Goal: Information Seeking & Learning: Learn about a topic

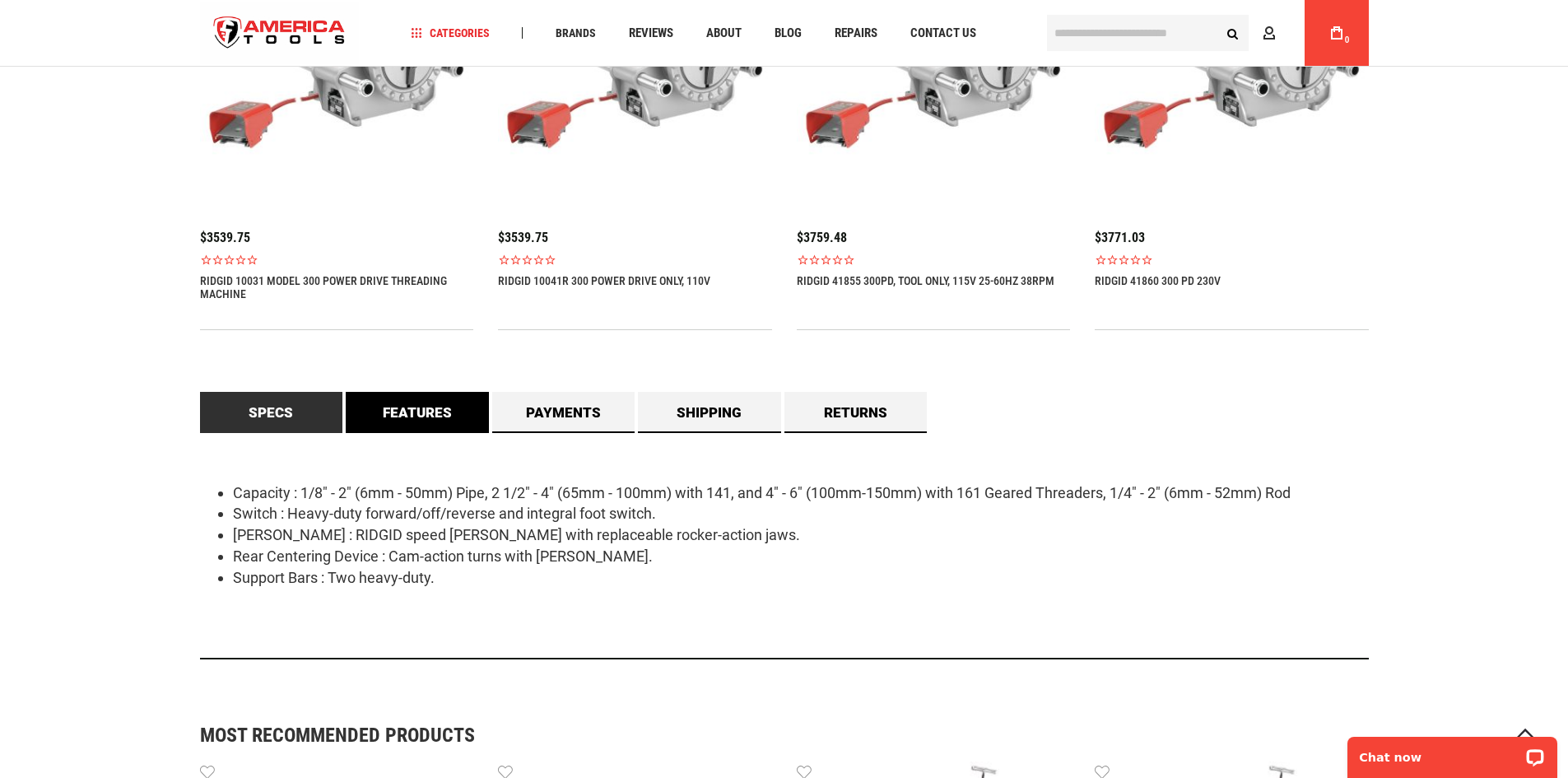
click at [433, 406] on link "Features" at bounding box center [417, 413] width 143 height 41
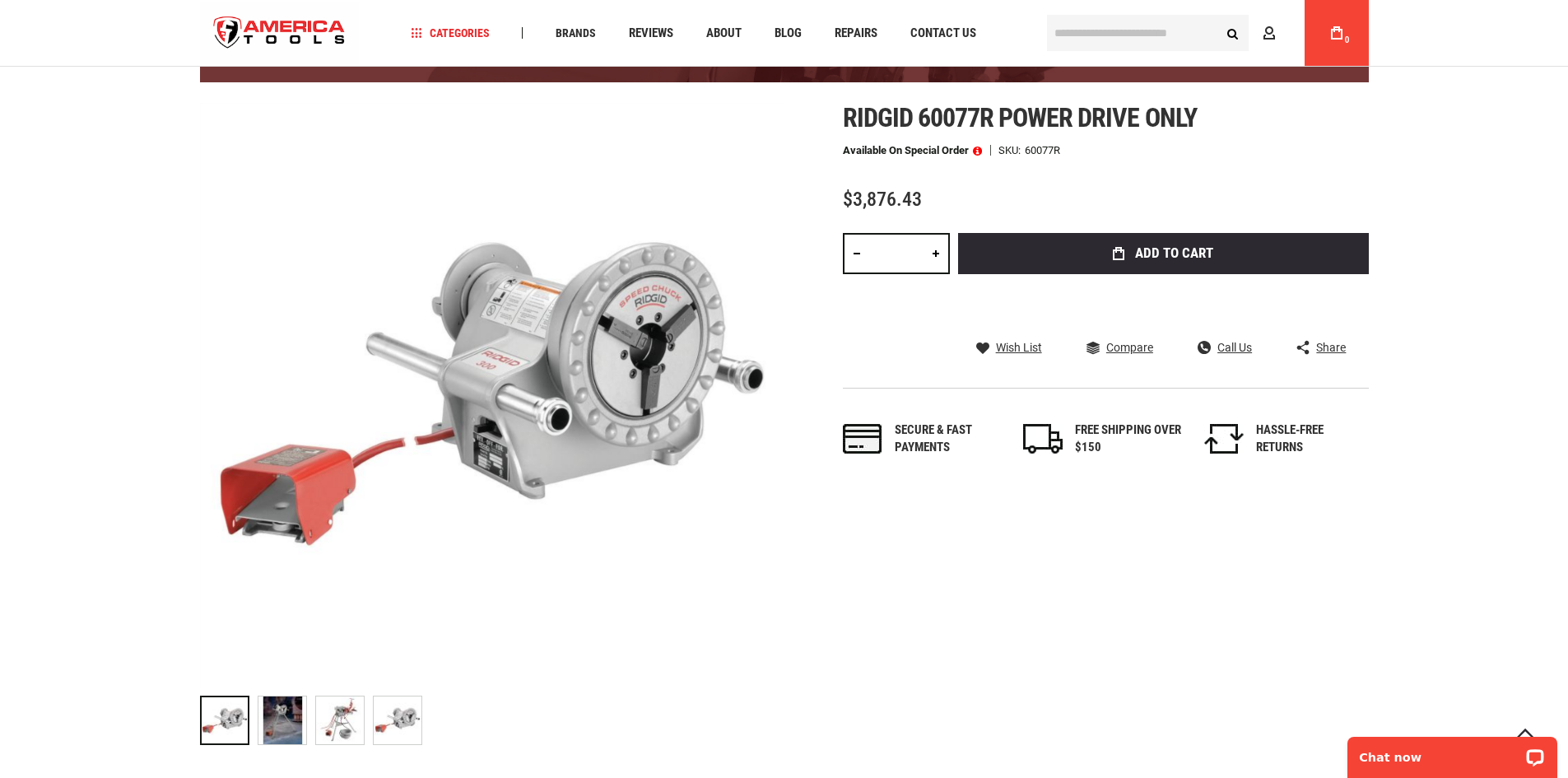
scroll to position [180, 0]
click at [355, 705] on img "RIDGID 60077R POWER DRIVE ONLY" at bounding box center [340, 721] width 48 height 48
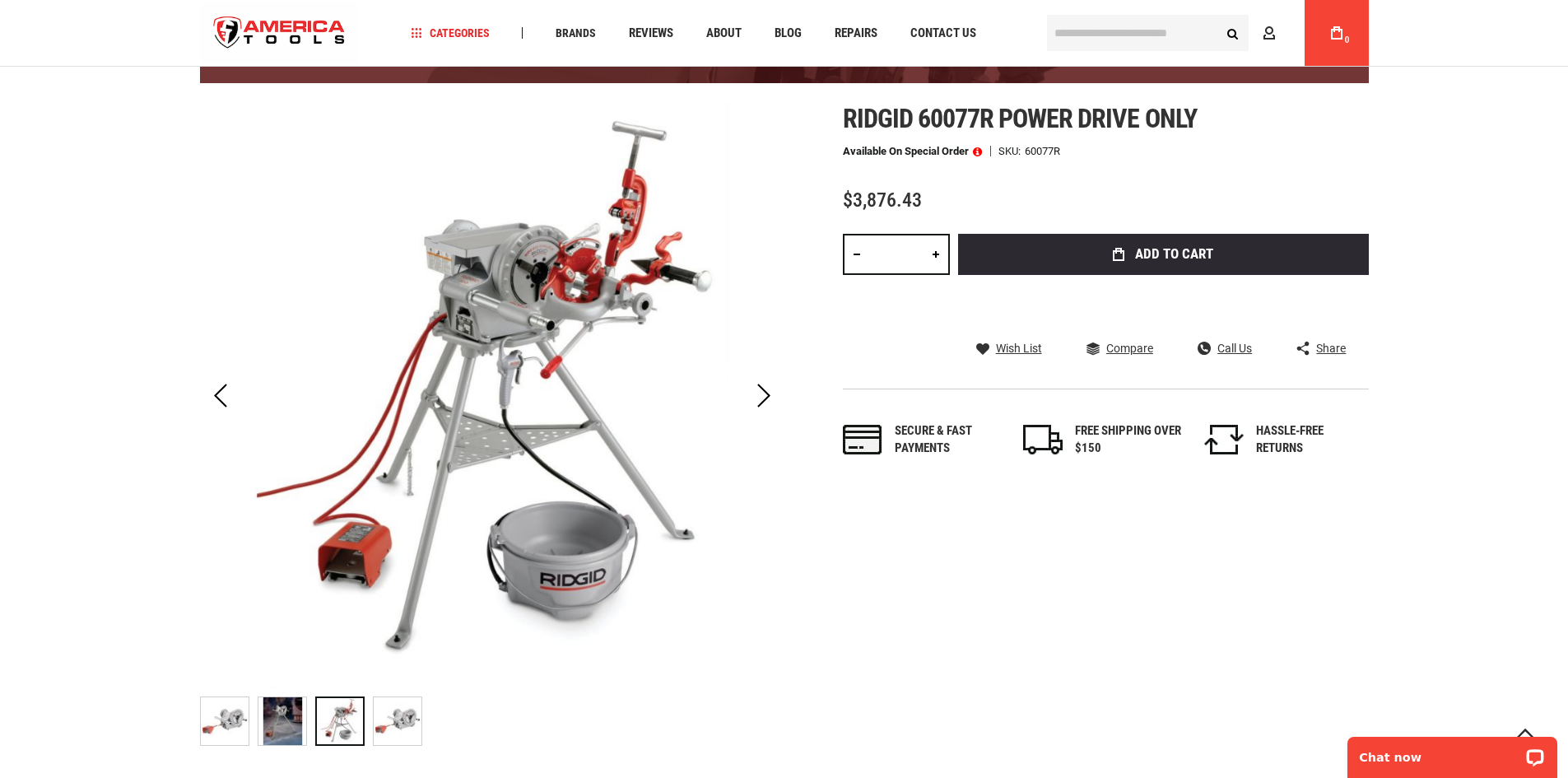
click at [406, 712] on img "RIDGID 60077R POWER DRIVE ONLY" at bounding box center [397, 721] width 48 height 48
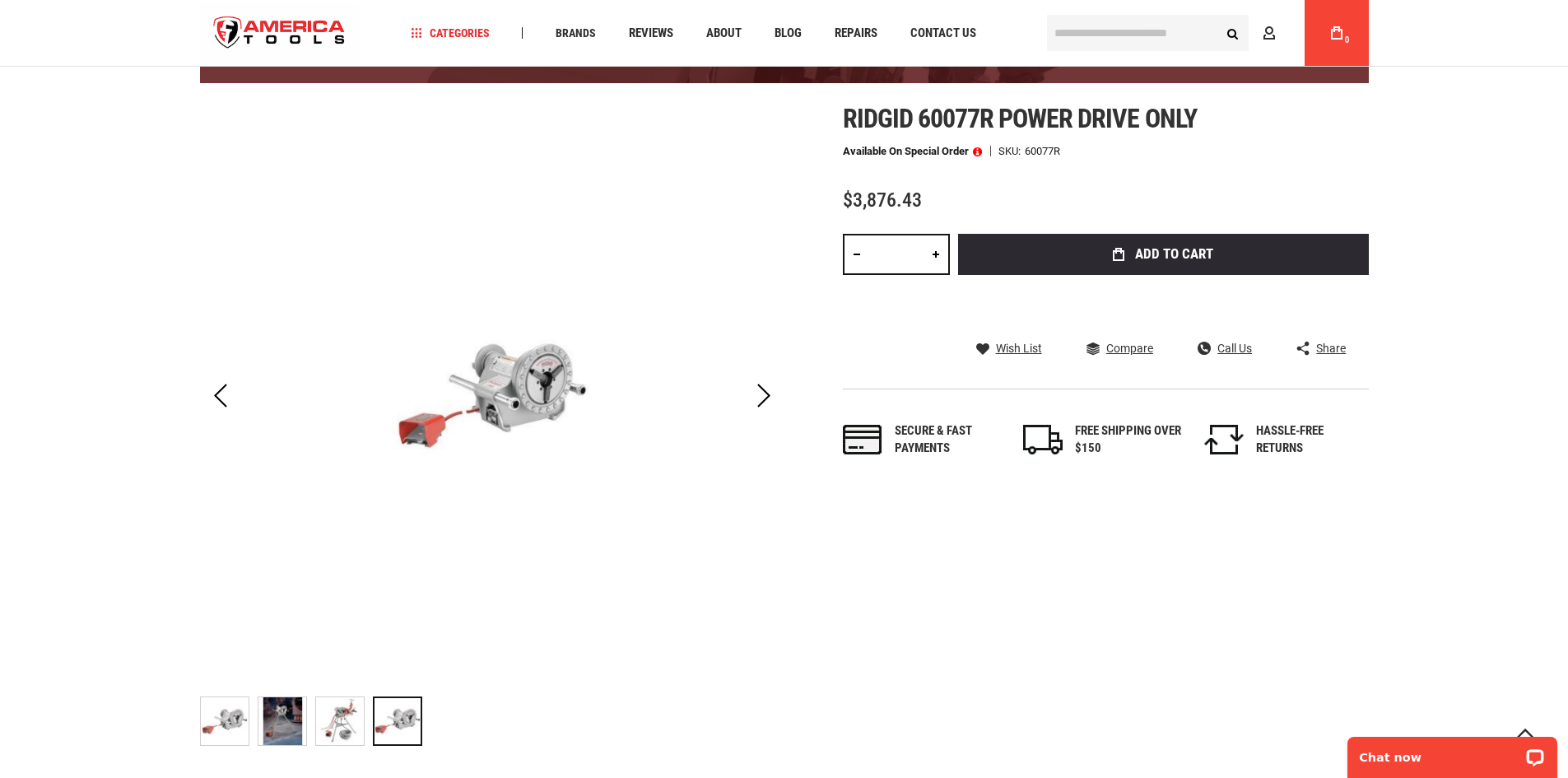
click at [367, 712] on div "RIDGID 60077R POWER DRIVE ONLY" at bounding box center [344, 721] width 58 height 66
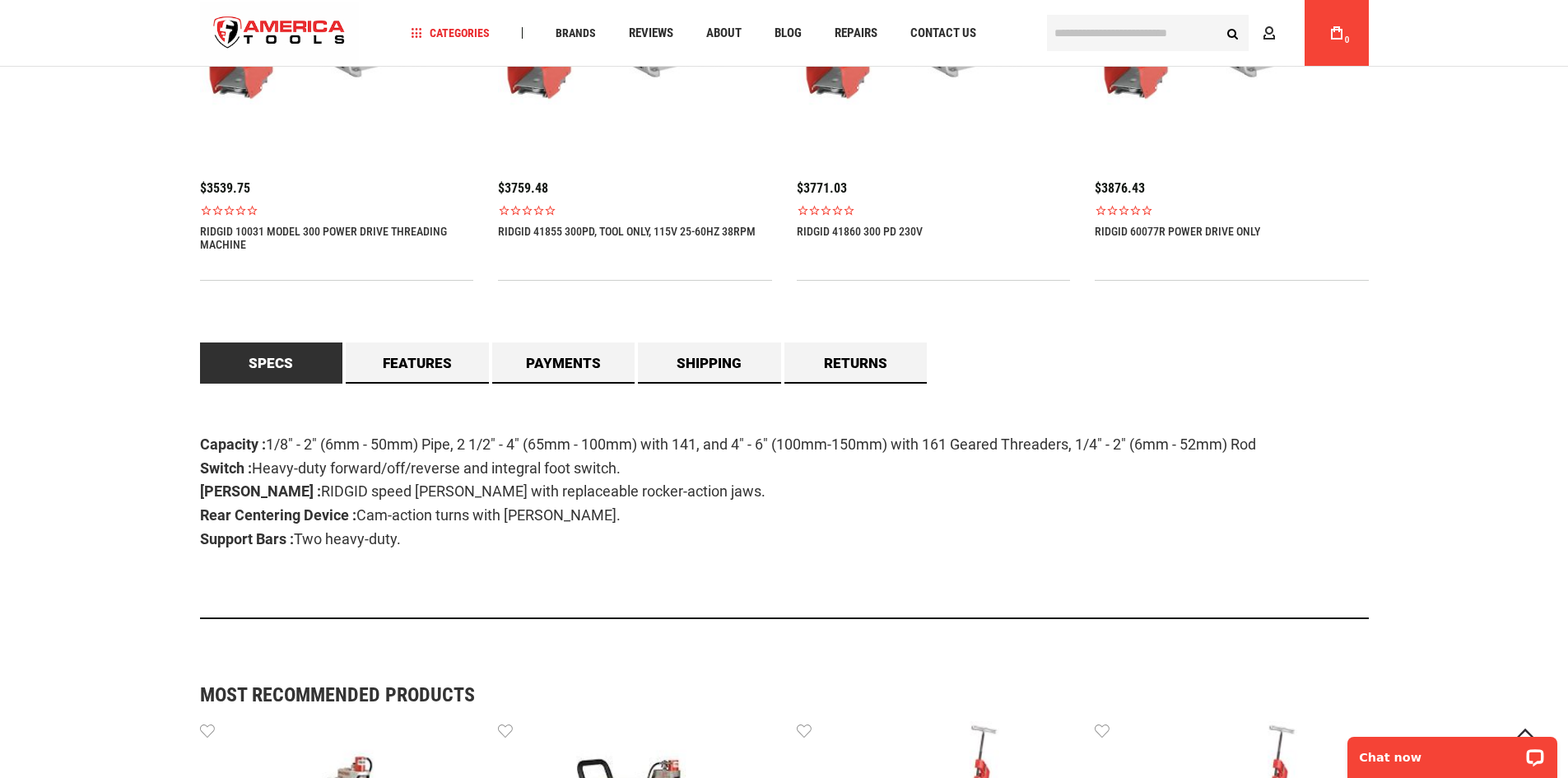
scroll to position [1235, 0]
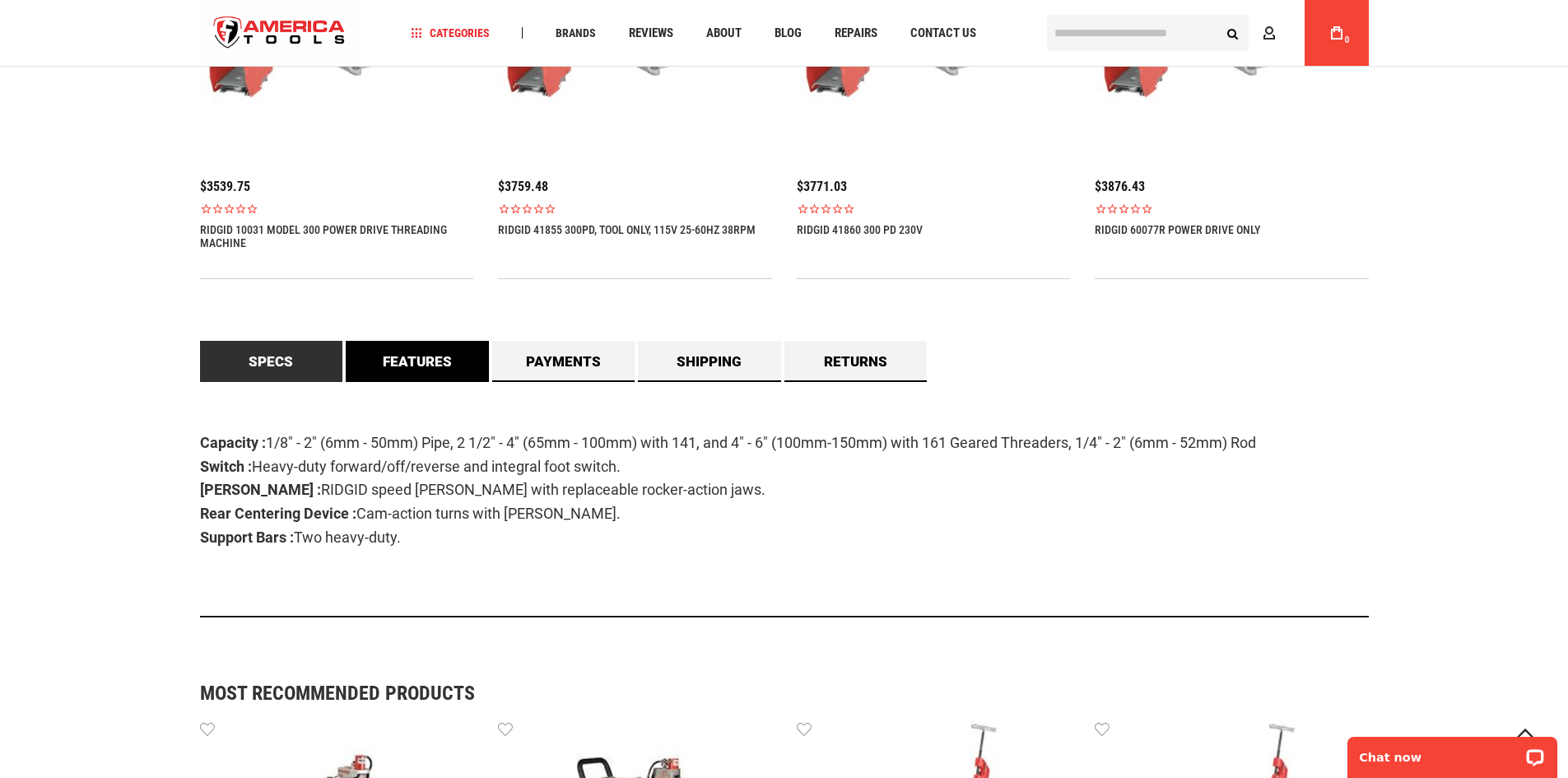
click at [403, 373] on link "Features" at bounding box center [417, 361] width 143 height 41
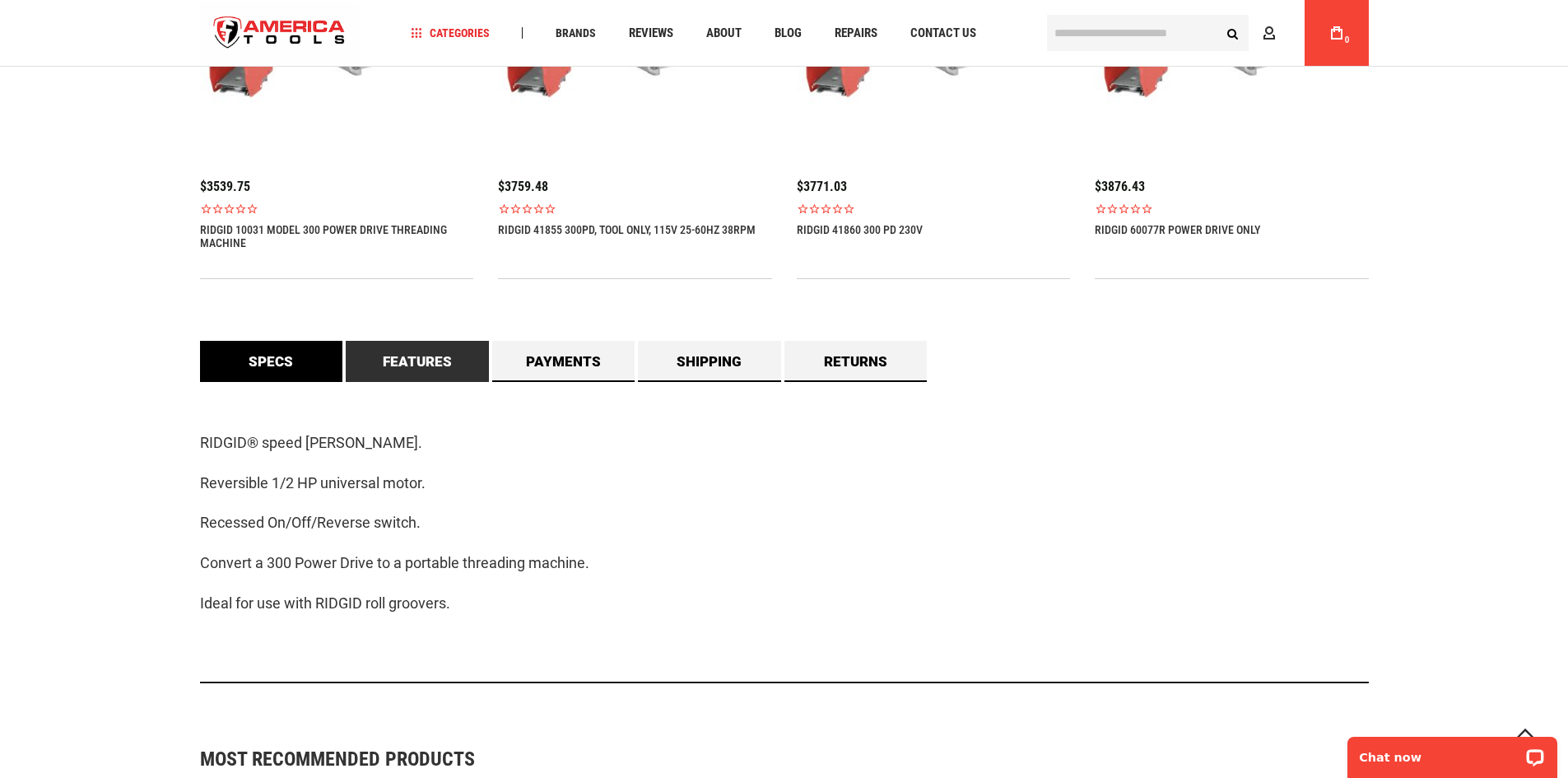
click at [259, 359] on link "Specs" at bounding box center [271, 361] width 143 height 41
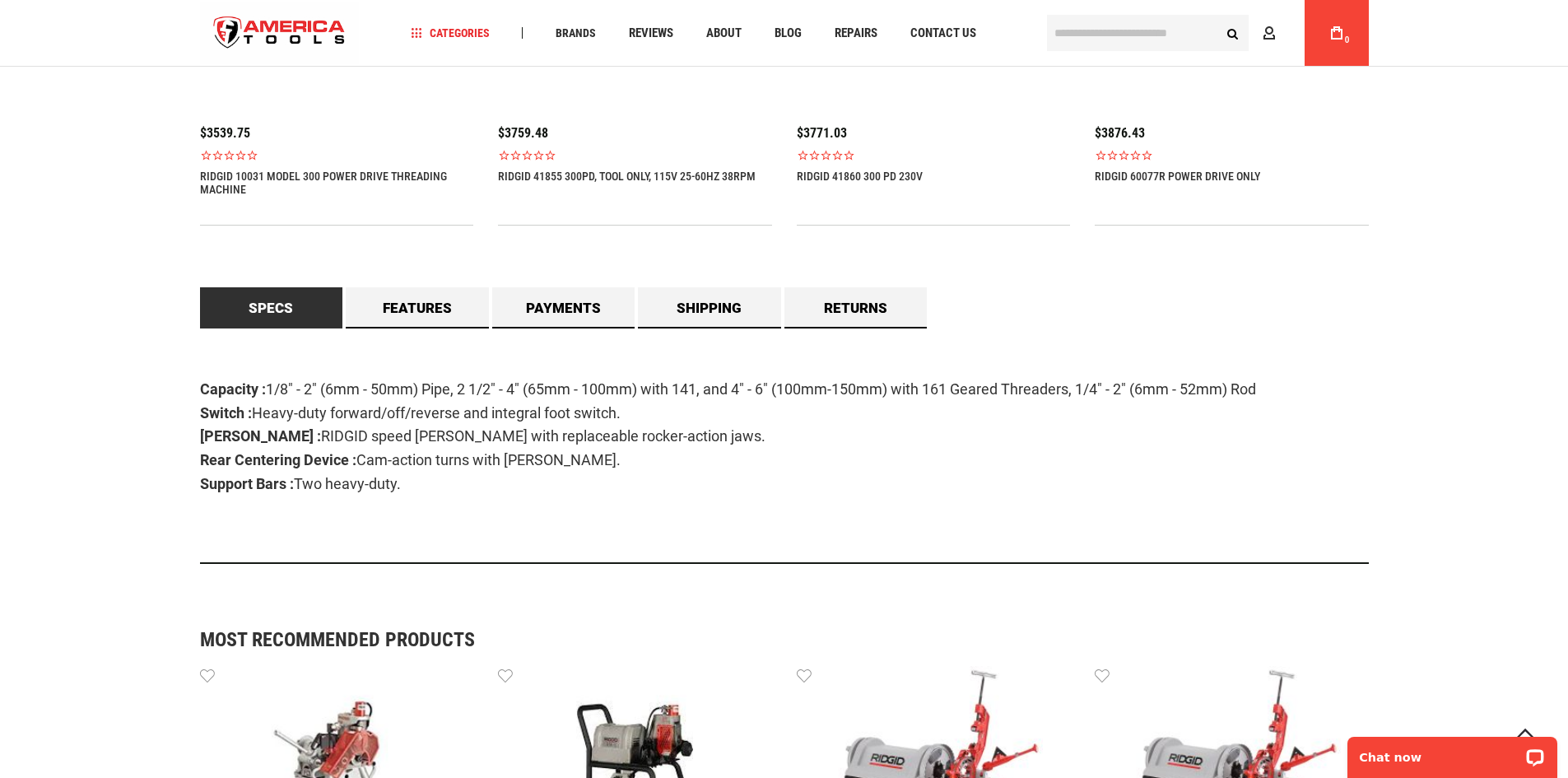
scroll to position [1317, 0]
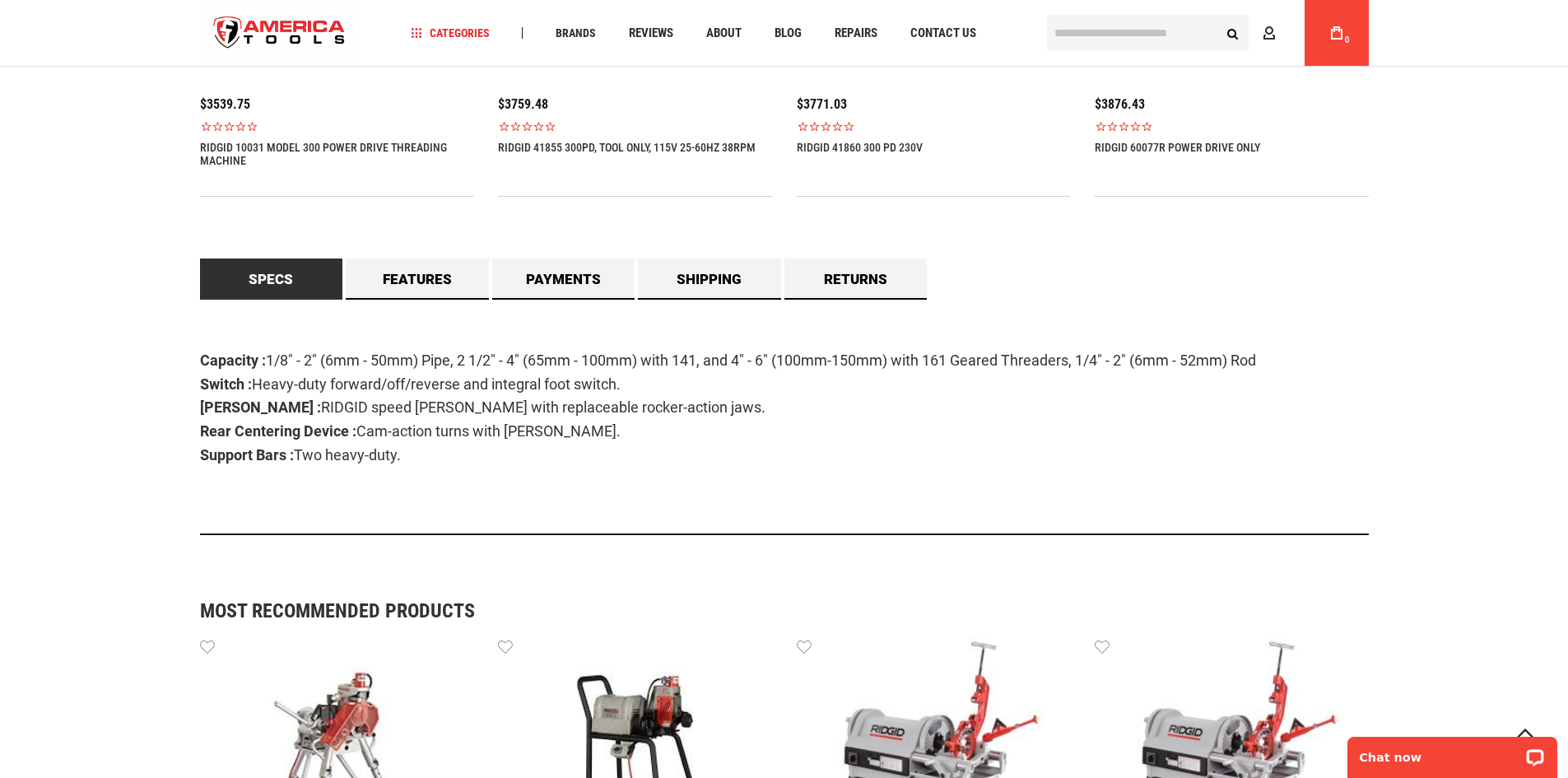
click at [457, 309] on div "Capacity : 1/8" - 2" (6mm - 50mm) Pipe, 2 1/2" - 4" (65mm - 100mm) with 141, an…" at bounding box center [784, 417] width 1169 height 236
click at [450, 281] on link "Features" at bounding box center [417, 279] width 143 height 41
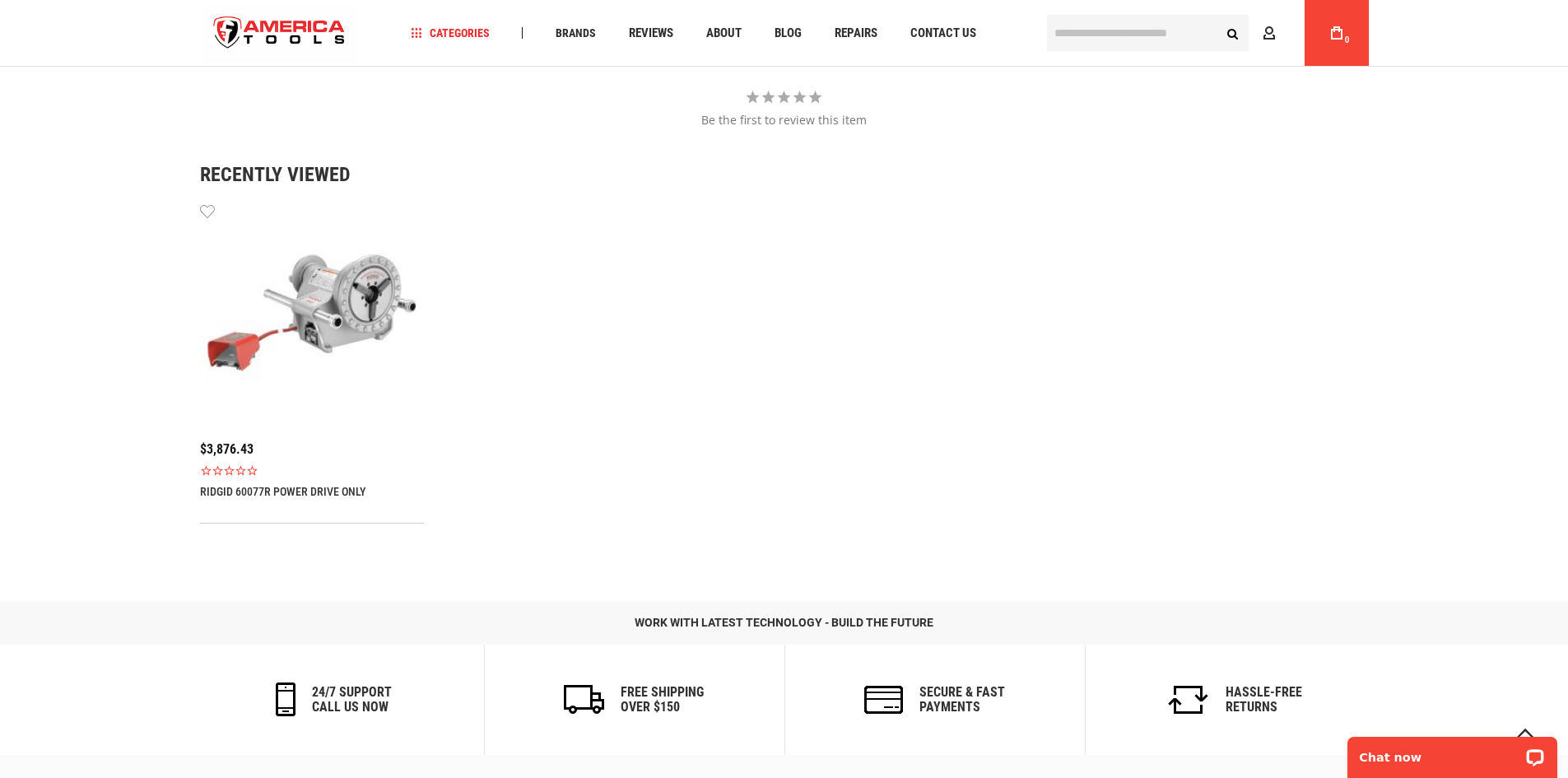
scroll to position [2470, 0]
